Goal: Check status: Check status

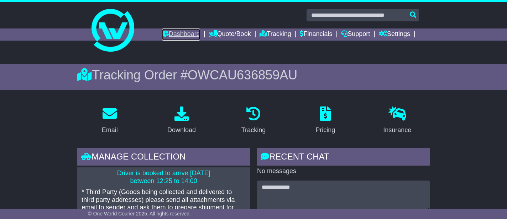
click at [184, 34] on link "Dashboard" at bounding box center [181, 35] width 38 height 12
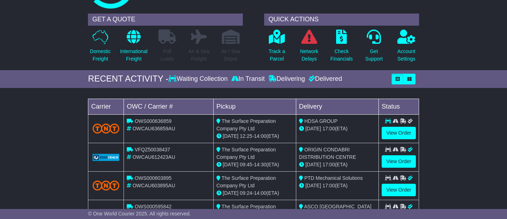
scroll to position [44, 0]
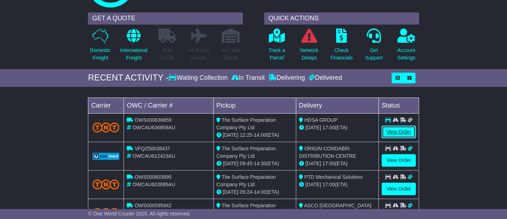
click at [388, 130] on link "View Order" at bounding box center [399, 132] width 34 height 12
